Goal: Transaction & Acquisition: Purchase product/service

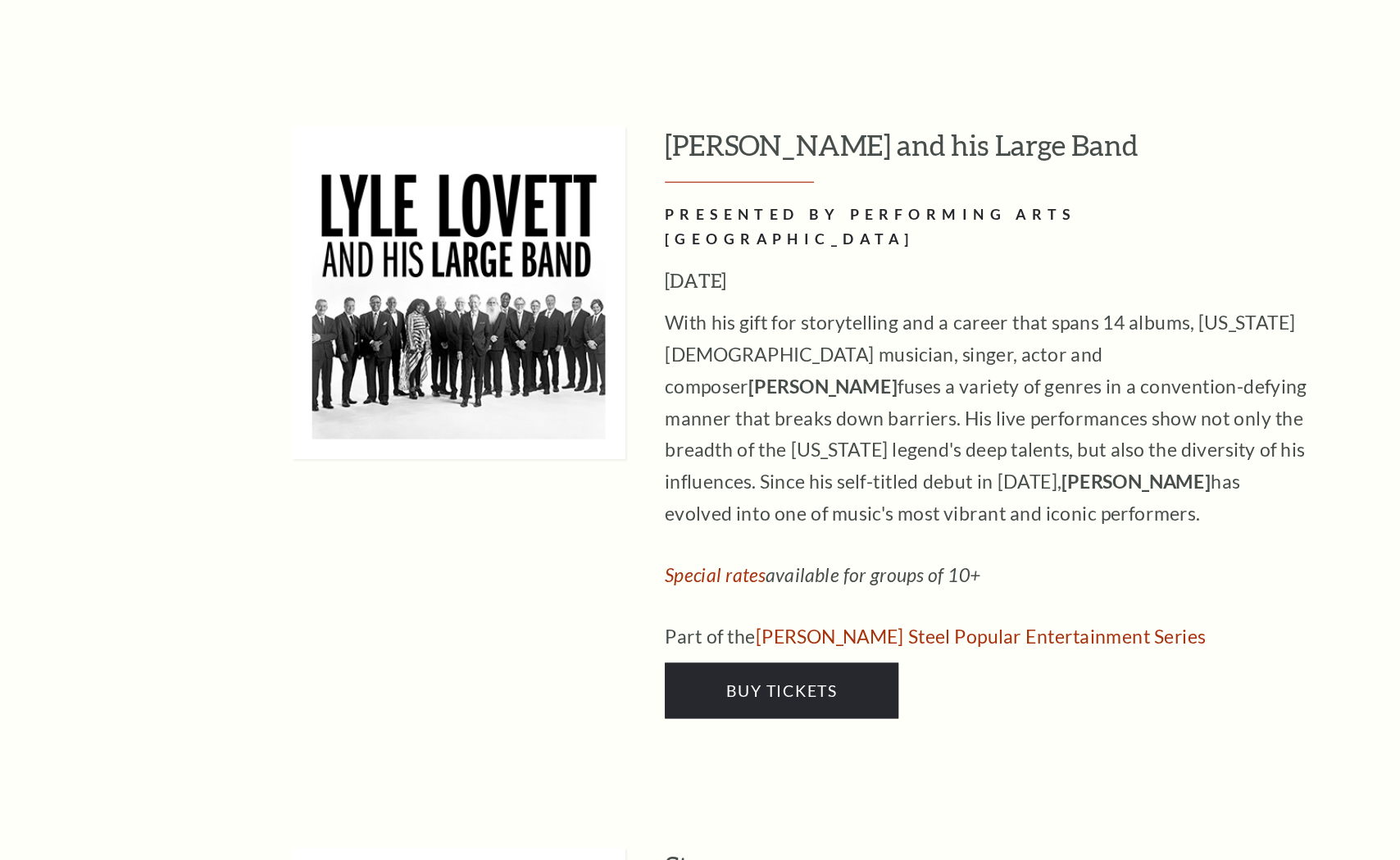
scroll to position [1408, 0]
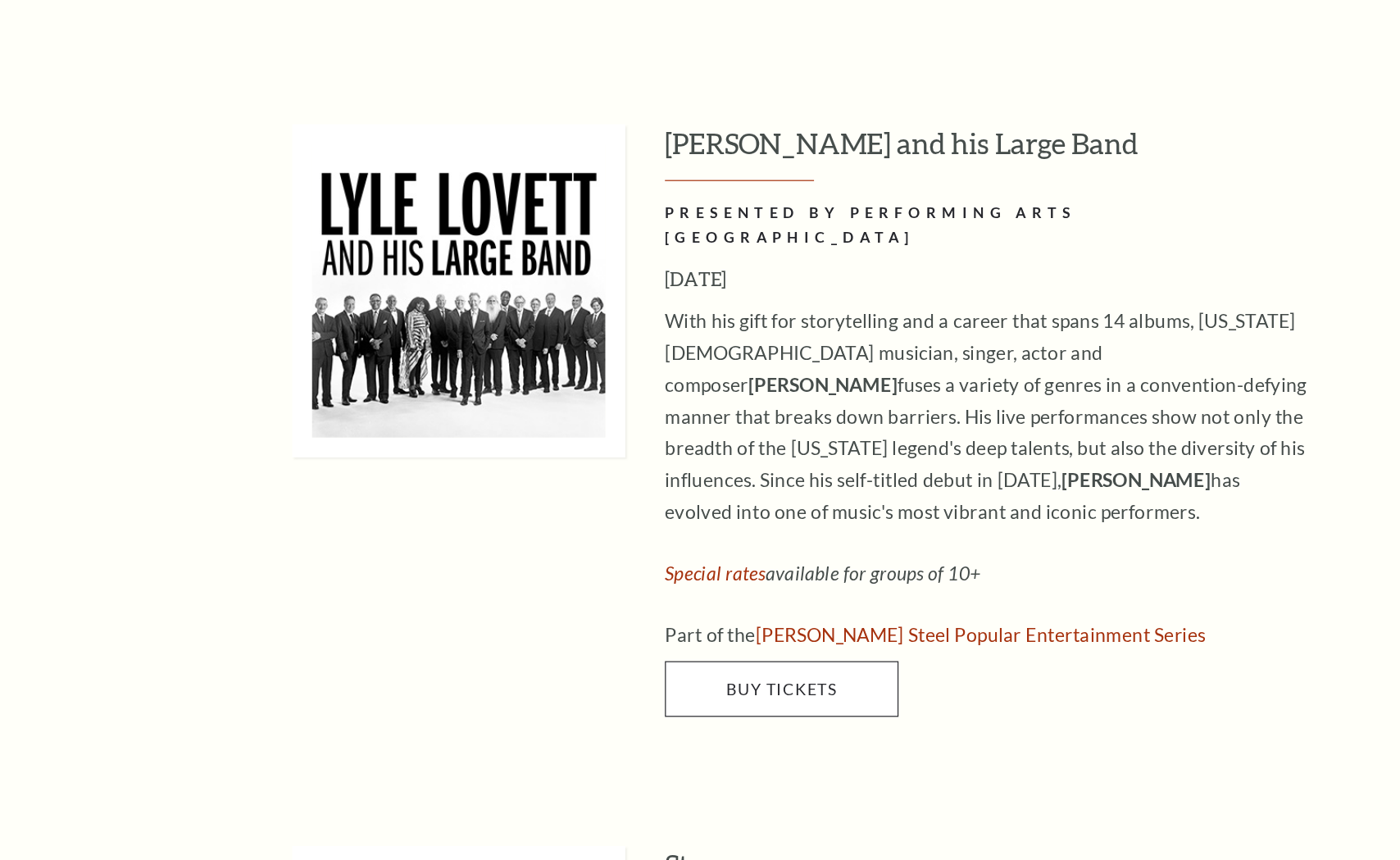
click at [671, 711] on span "Buy Tickets" at bounding box center [645, 719] width 91 height 15
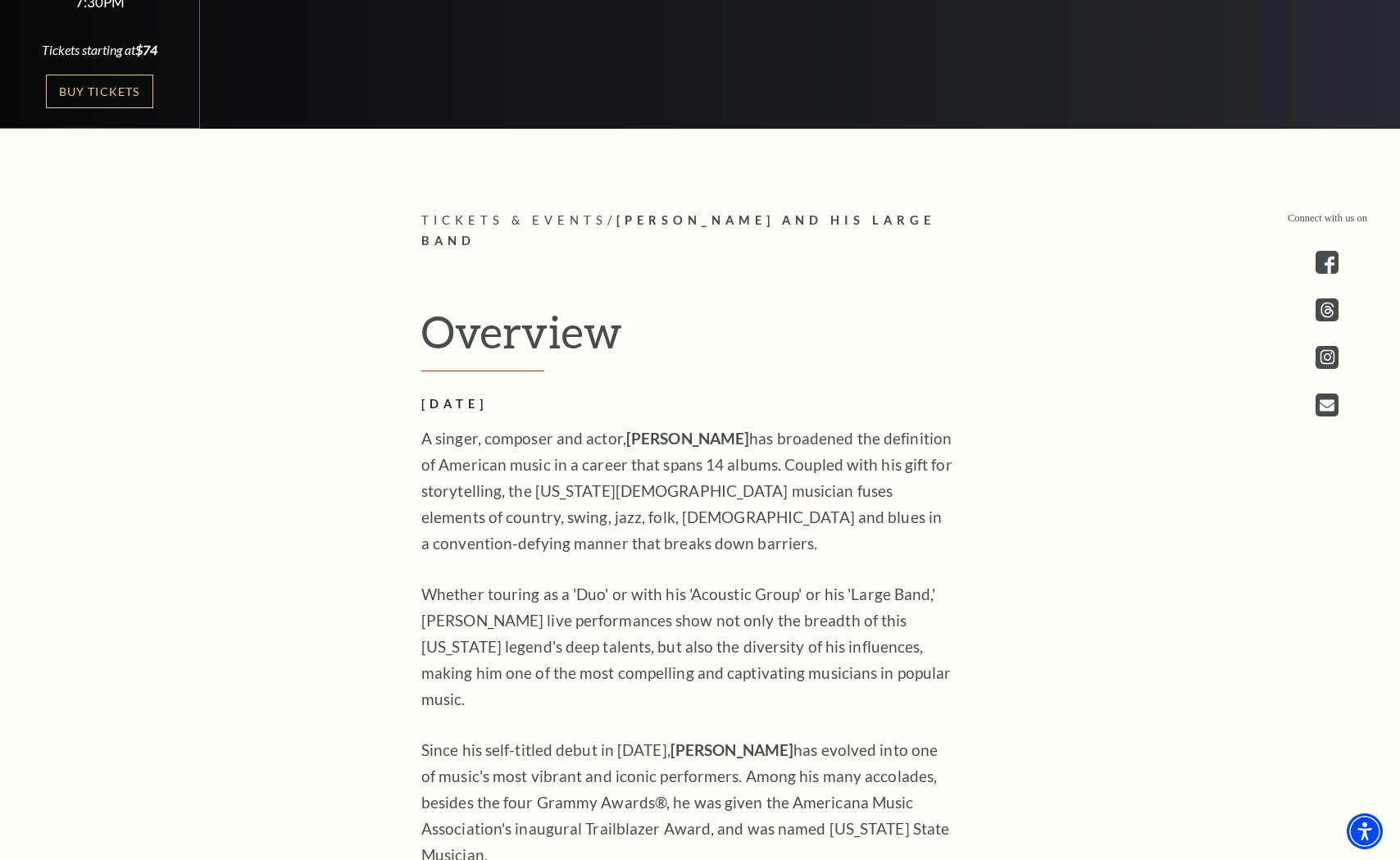
scroll to position [787, 0]
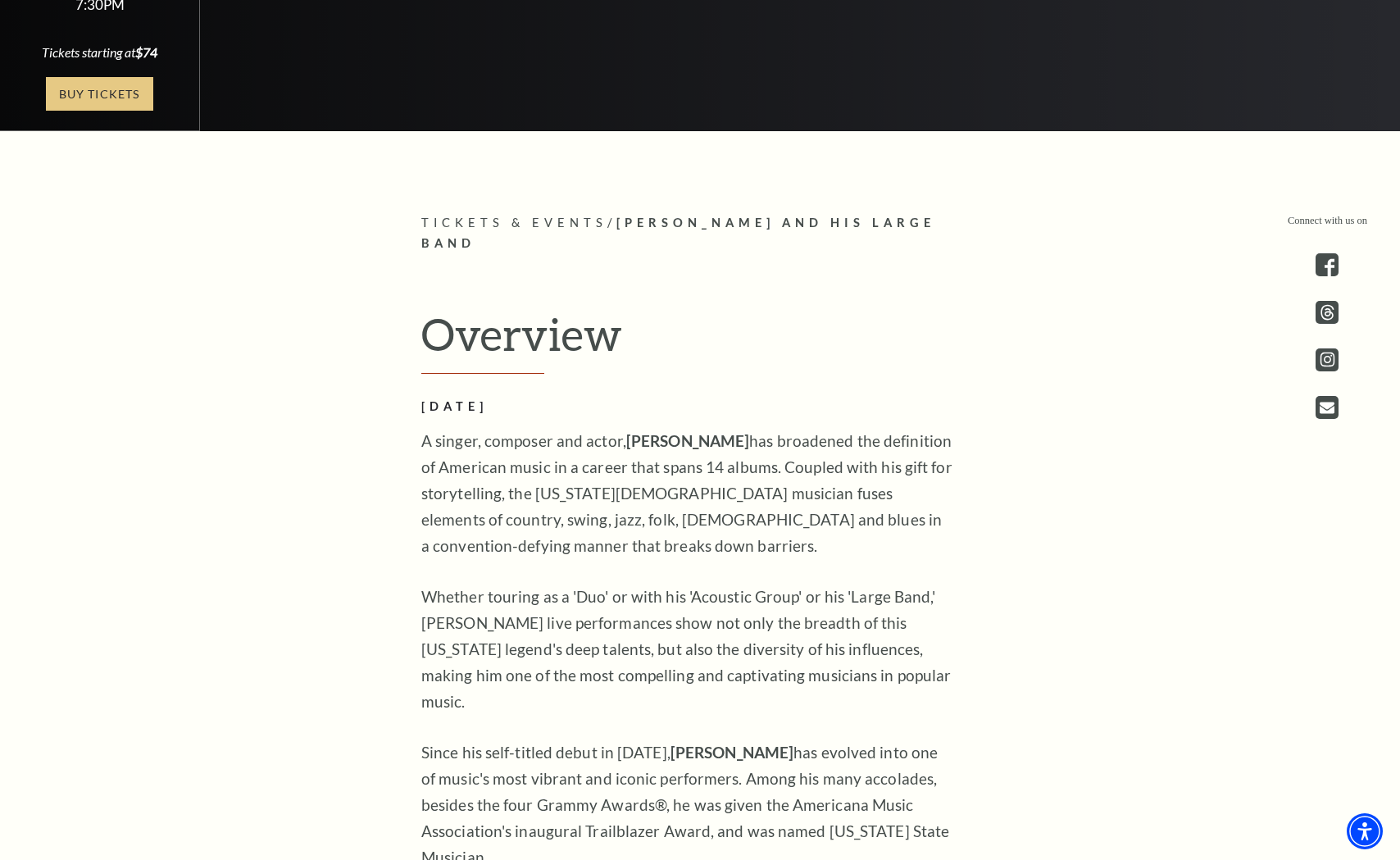
click at [112, 86] on link "Buy Tickets" at bounding box center [99, 93] width 107 height 34
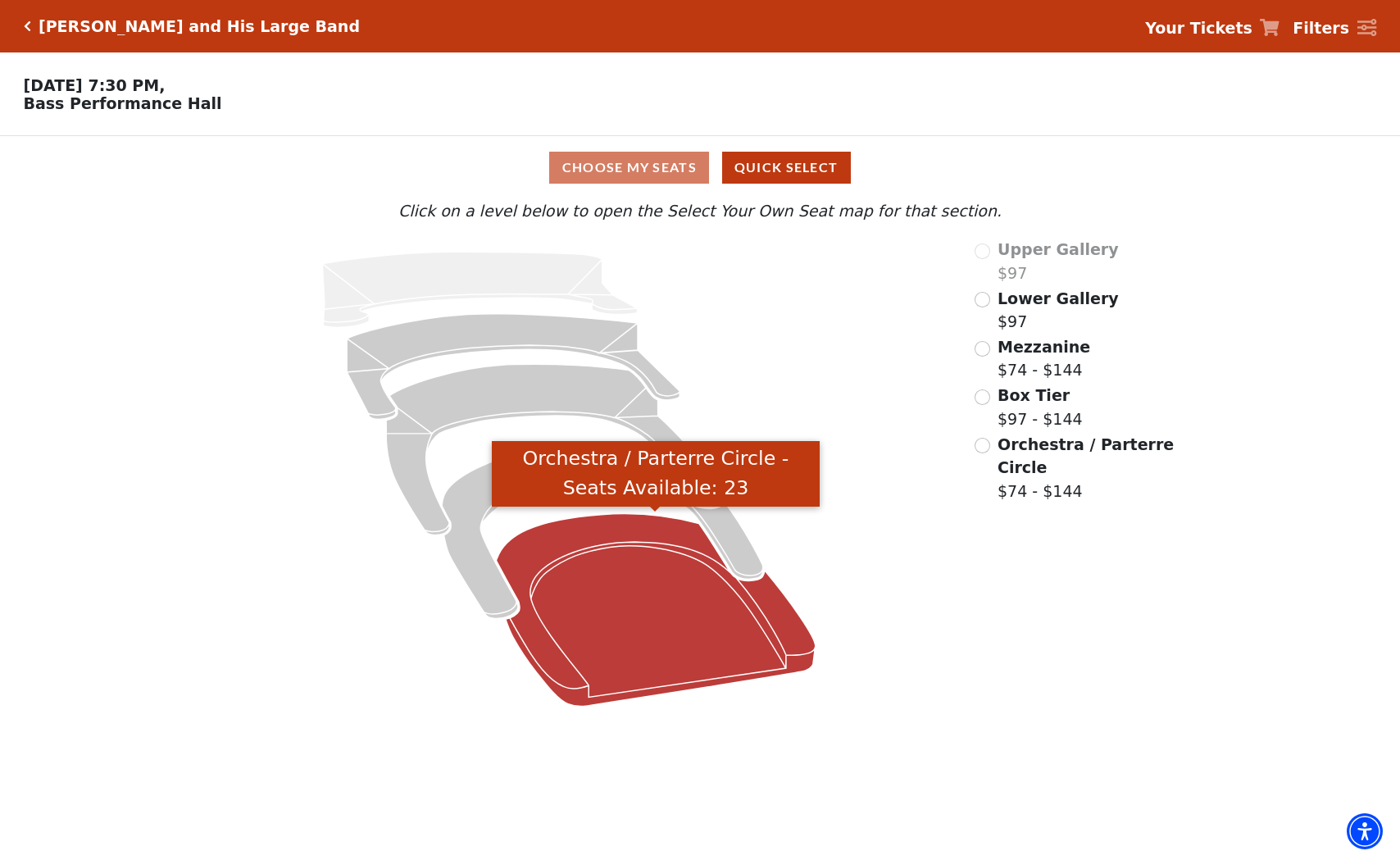
click at [624, 620] on icon "Orchestra / Parterre Circle - Seats Available: 23" at bounding box center [655, 610] width 319 height 193
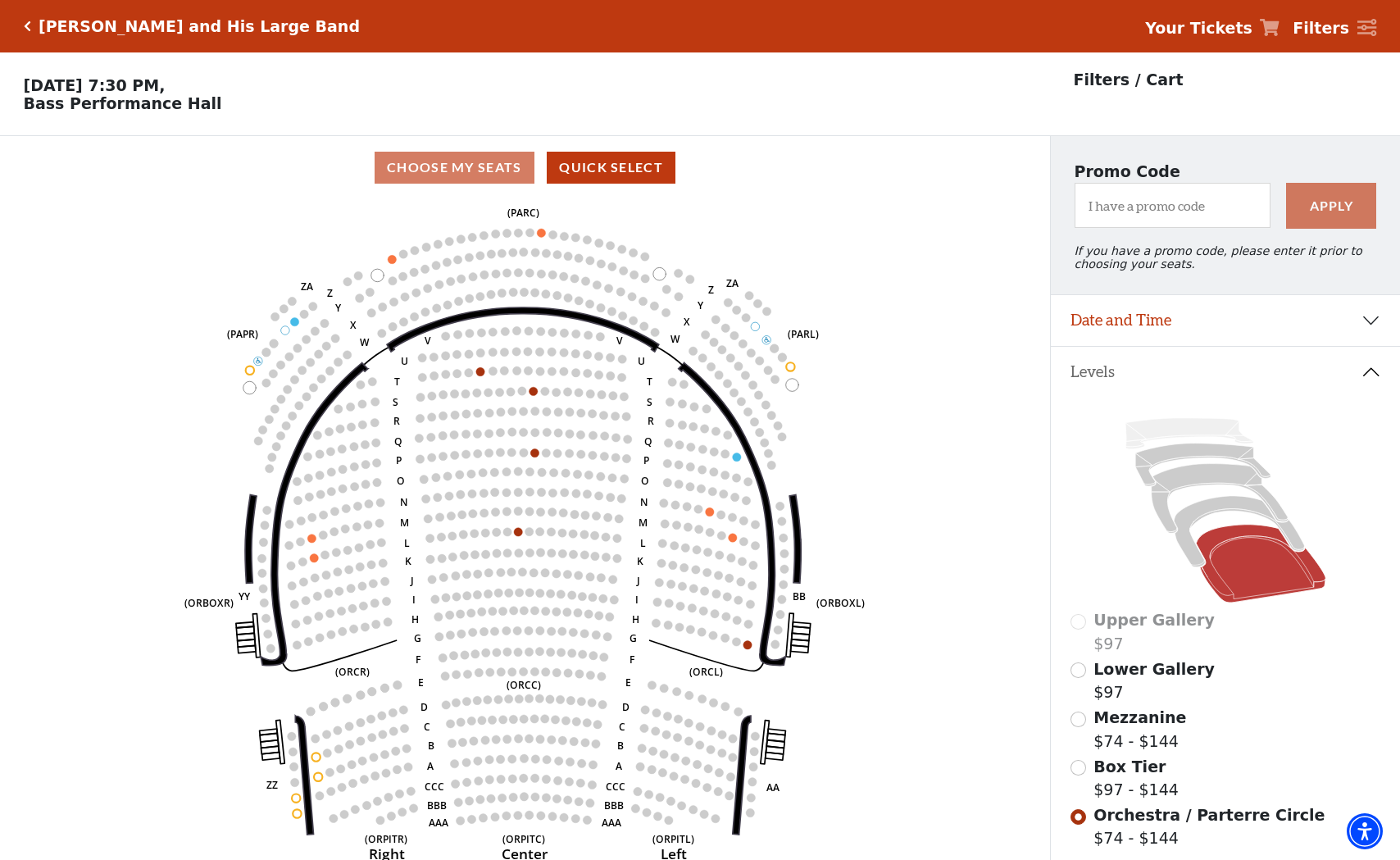
scroll to position [76, 0]
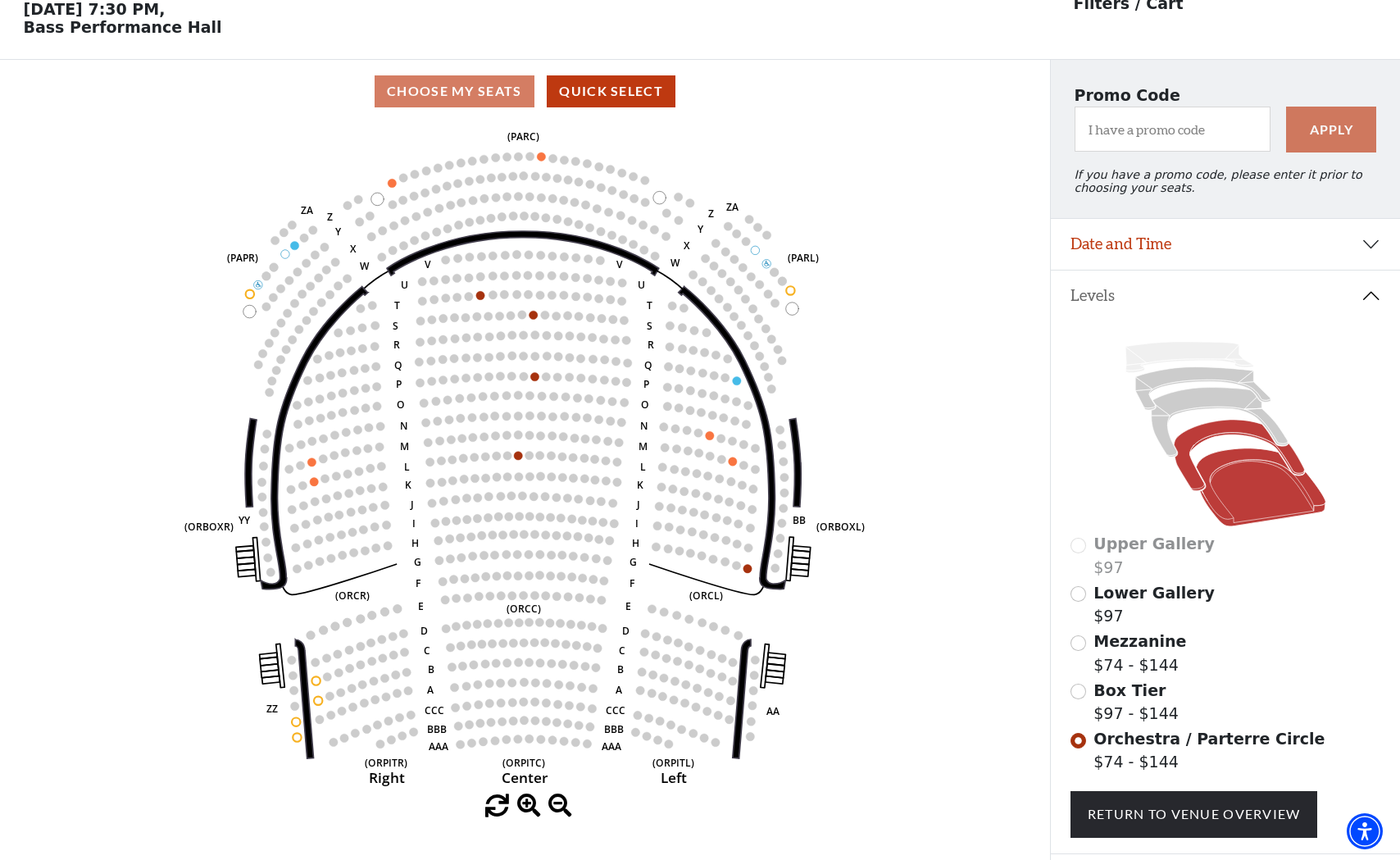
click at [1294, 461] on icon at bounding box center [1240, 455] width 131 height 71
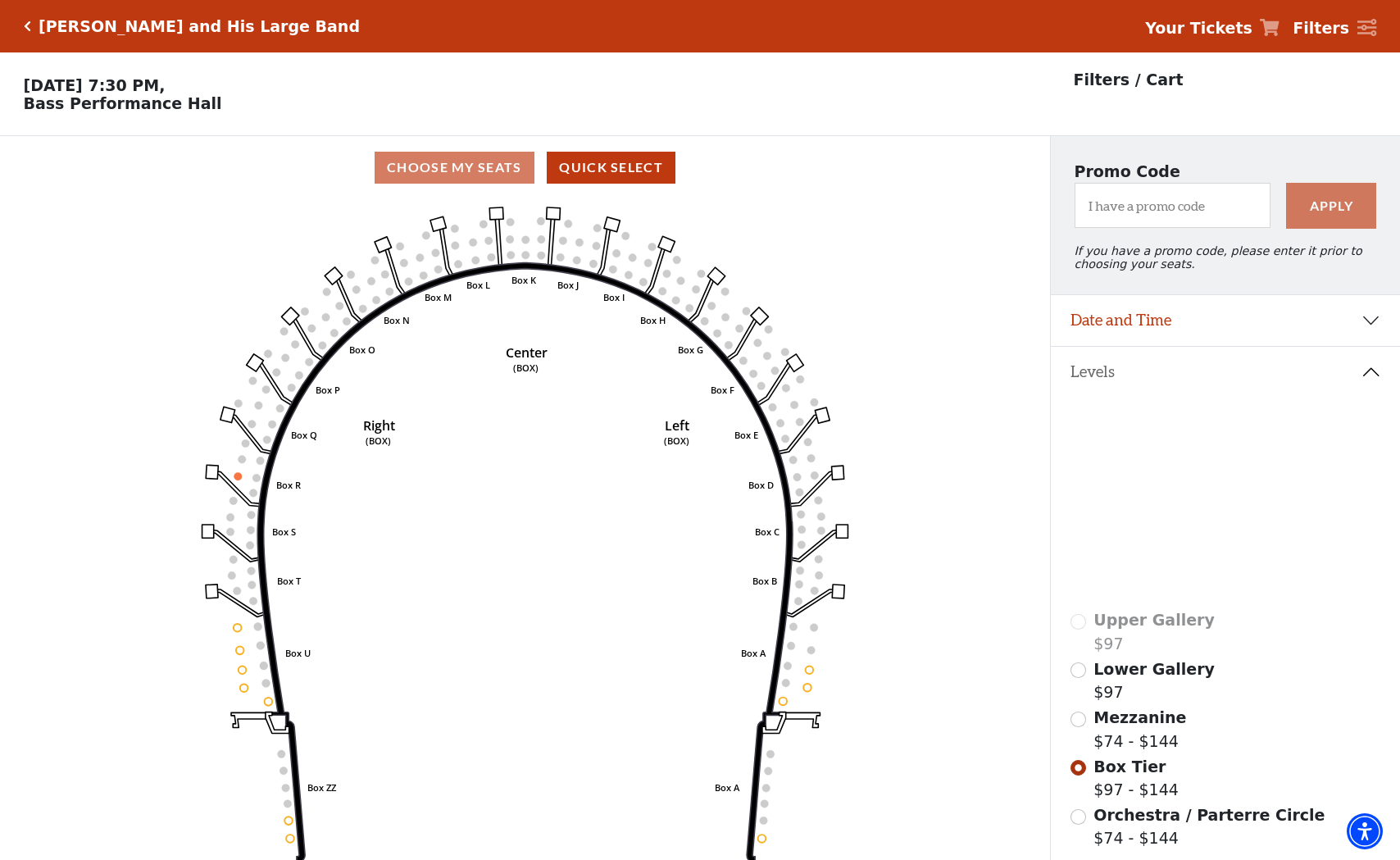
scroll to position [0, 0]
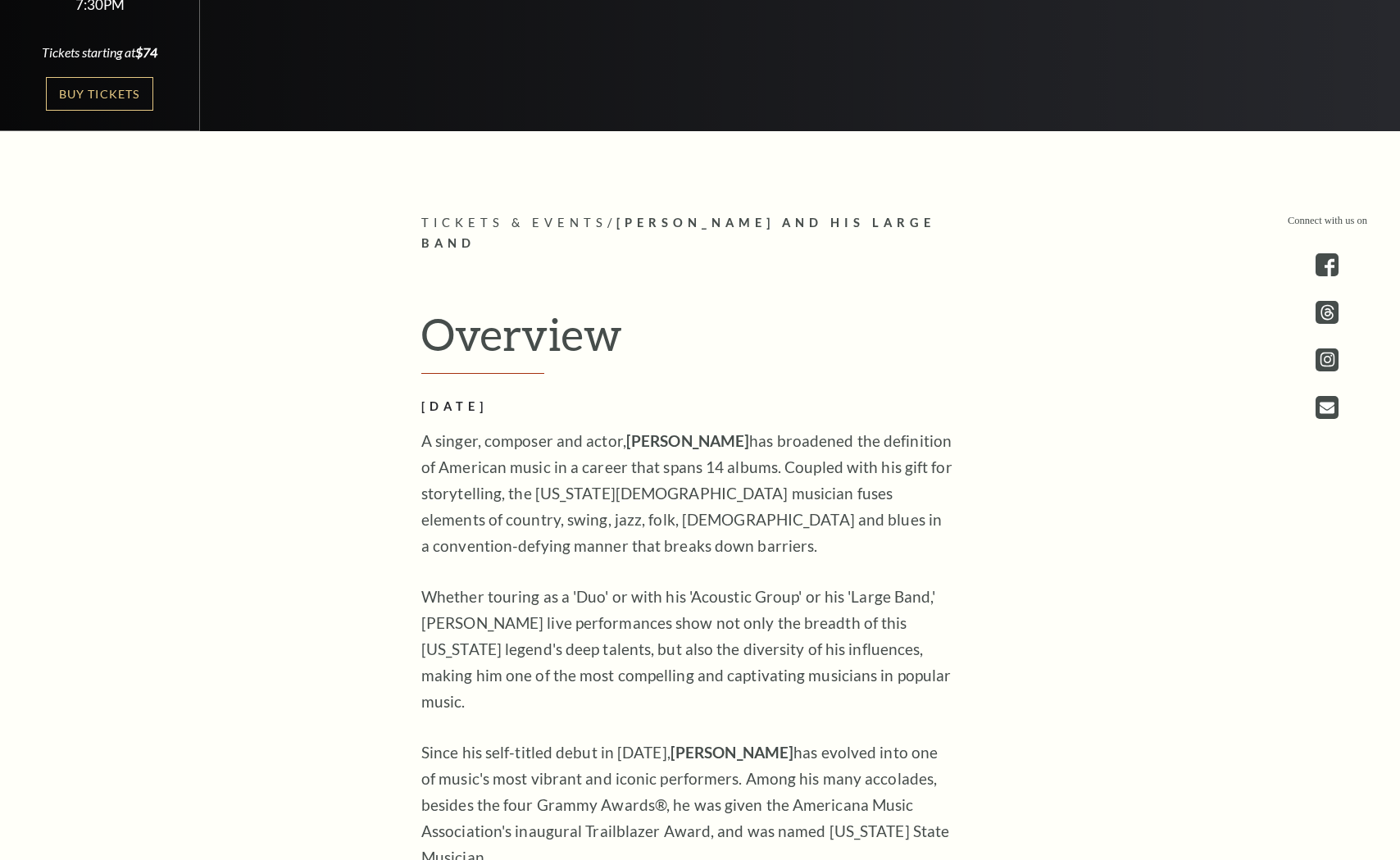
scroll to position [787, 0]
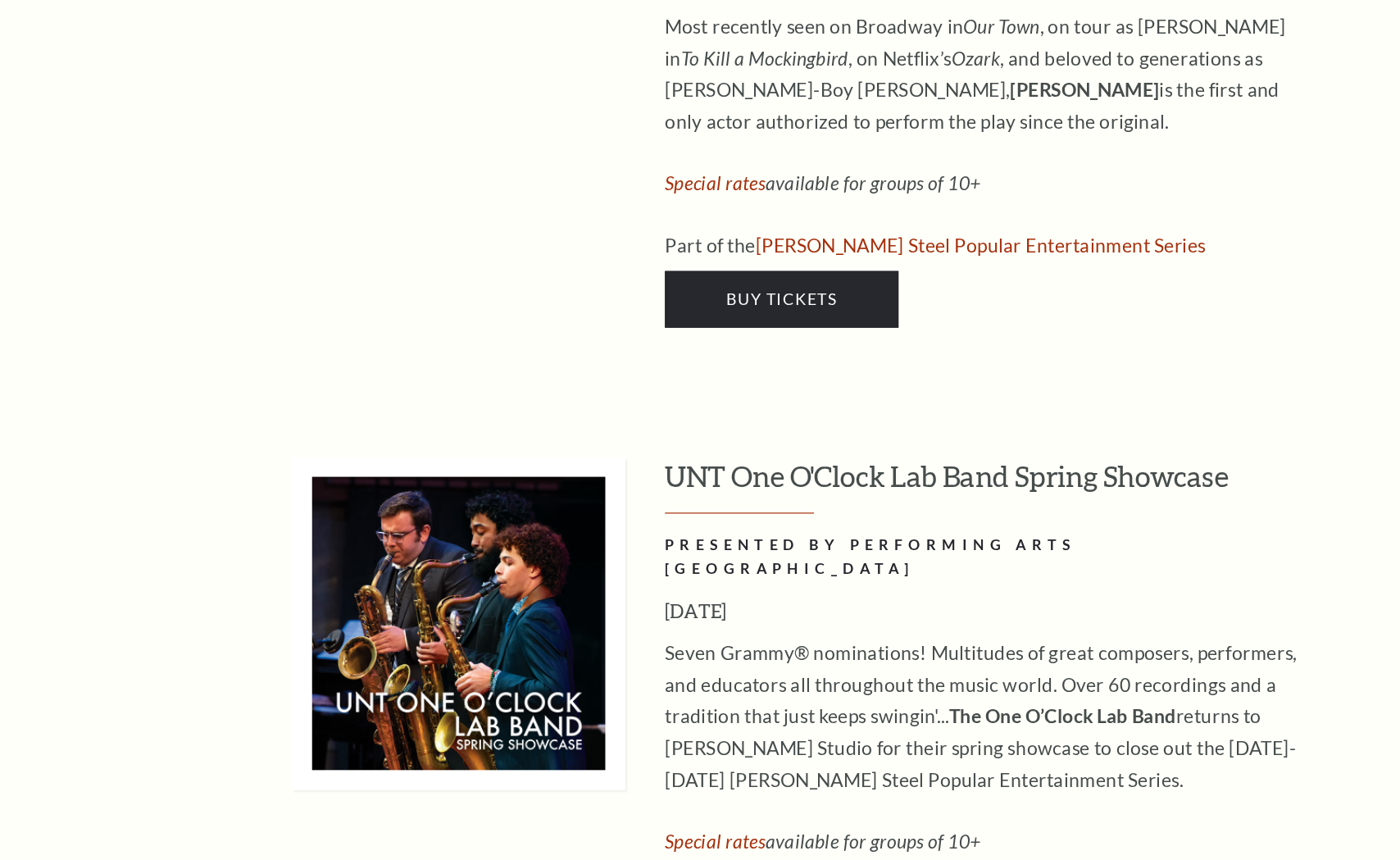
scroll to position [7292, 0]
